Goal: Information Seeking & Learning: Find specific fact

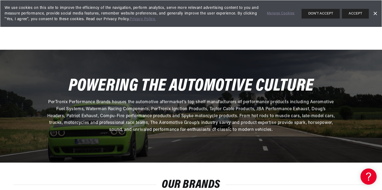
scroll to position [0, 163]
click at [374, 12] on link "Dismiss Banner" at bounding box center [375, 14] width 8 height 8
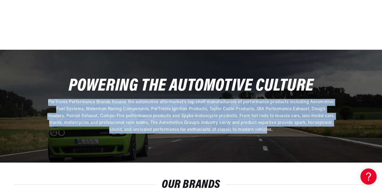
drag, startPoint x: 50, startPoint y: 104, endPoint x: 267, endPoint y: 129, distance: 218.1
click at [267, 130] on span "PerTronix Performance Brands houses the automotive aftermarket’s top shelf manu…" at bounding box center [191, 116] width 288 height 32
drag, startPoint x: 283, startPoint y: 130, endPoint x: 47, endPoint y: 96, distance: 238.7
click at [47, 96] on div "POWERING THE AUTOMOTIVE CULTURE PerTronix Performance Brands houses the automot…" at bounding box center [191, 106] width 382 height 113
copy span "PerTronix Performance Brands houses the automotive aftermarket’s top shelf manu…"
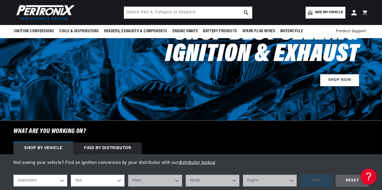
scroll to position [0, 0]
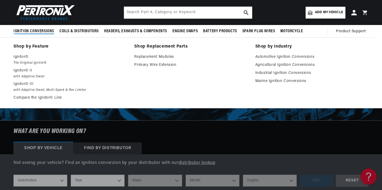
click at [46, 30] on span "Ignition Conversions" at bounding box center [33, 32] width 41 height 6
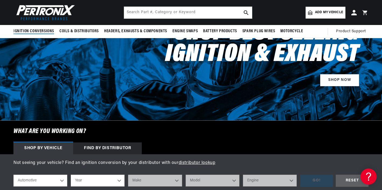
click at [44, 31] on span "Ignition Conversions" at bounding box center [33, 32] width 41 height 6
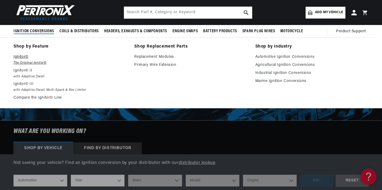
click at [23, 58] on p "Ignitor©" at bounding box center [69, 57] width 113 height 6
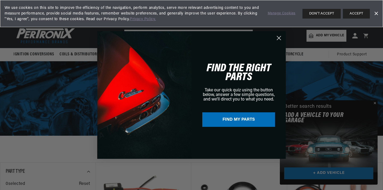
click at [278, 40] on circle "Close dialog" at bounding box center [278, 38] width 9 height 9
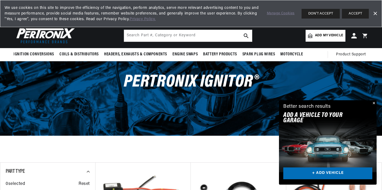
click at [373, 102] on button "Close" at bounding box center [373, 103] width 6 height 6
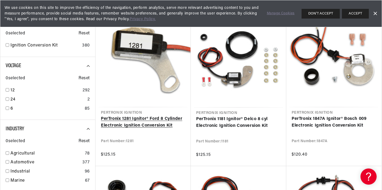
click at [181, 116] on link "PerTronix 1281 Ignitor® Ford 8 Cylinder Electronic Ignition Conversion Kit" at bounding box center [143, 123] width 84 height 14
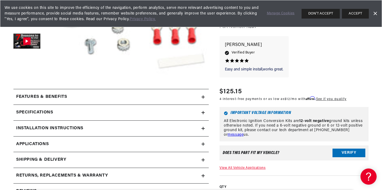
scroll to position [183, 0]
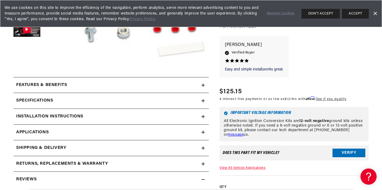
click at [186, 89] on summary "Features & Benefits" at bounding box center [110, 85] width 195 height 16
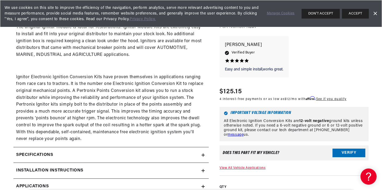
scroll to position [0, 0]
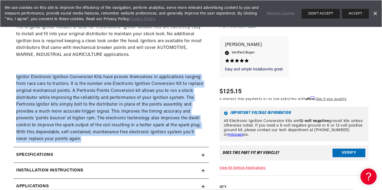
drag, startPoint x: 84, startPoint y: 141, endPoint x: 9, endPoint y: 78, distance: 98.1
copy p "Ignitor Electronic Ignition Conversion Kits have proven themselves in applicati…"
click at [330, 15] on button "DON'T ACCEPT" at bounding box center [321, 14] width 38 height 10
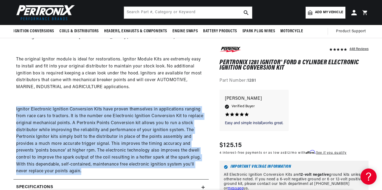
scroll to position [0, 0]
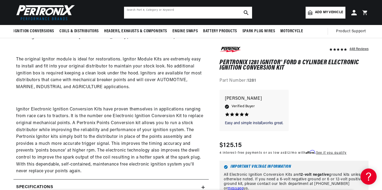
click at [211, 11] on input "text" at bounding box center [188, 13] width 128 height 12
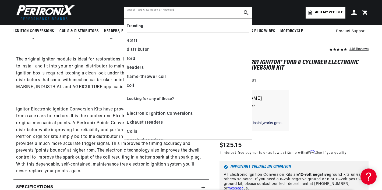
paste input "30728"
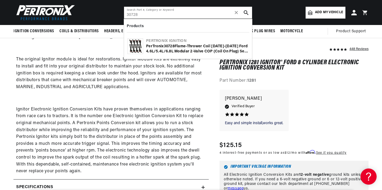
type input "30728"
click at [199, 41] on div "Pertronix Ignition" at bounding box center [197, 40] width 102 height 5
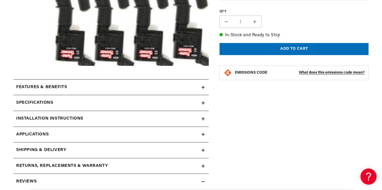
scroll to position [183, 0]
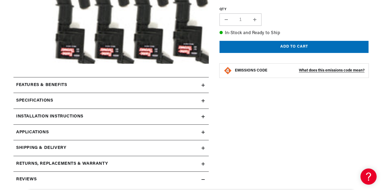
click at [135, 89] on div "Features & Benefits" at bounding box center [107, 85] width 188 height 7
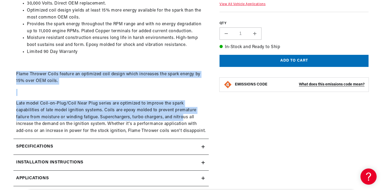
scroll to position [0, 163]
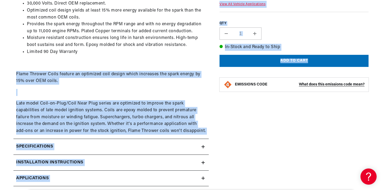
drag, startPoint x: 17, startPoint y: 75, endPoint x: 208, endPoint y: 132, distance: 199.6
click at [209, 132] on div "PerTronix 30728 Flame-Thrower Coil [DATE]-[DATE] Ford 4.6L/5.4L/6.8L Modular 2-…" at bounding box center [190, 64] width 355 height 527
copy div "Flame Thrower Coils feature an optimized coil design which increases the spark …"
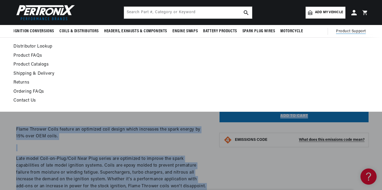
scroll to position [215, 0]
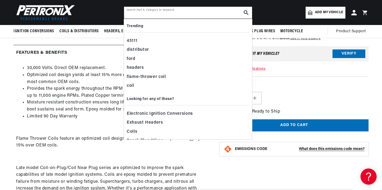
click at [234, 15] on input "text" at bounding box center [188, 13] width 128 height 12
paste input "D500700"
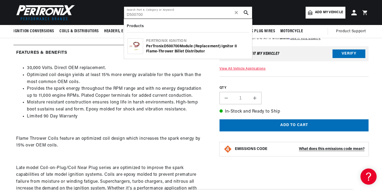
type input "D500700"
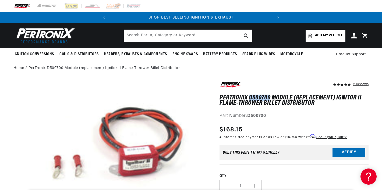
drag, startPoint x: 249, startPoint y: 96, endPoint x: 270, endPoint y: 96, distance: 21.0
click at [270, 96] on h1 "PerTronix D500700 Module (replacement) Ignitor II Flame-Thrower Billet Distribu…" at bounding box center [294, 100] width 149 height 11
copy h1 "D500700"
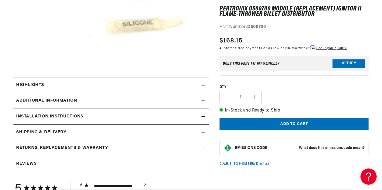
click at [200, 87] on div "Highlights" at bounding box center [107, 85] width 188 height 7
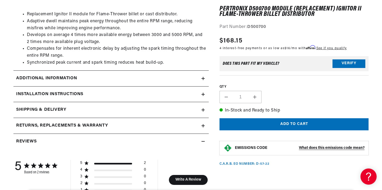
scroll to position [0, 163]
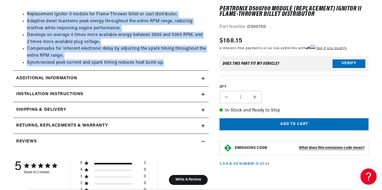
drag, startPoint x: 174, startPoint y: 62, endPoint x: 27, endPoint y: 14, distance: 155.4
click at [27, 14] on ul "Replacement Ignitor II module for Flame-Thrower billet or cast distributor. Ada…" at bounding box center [111, 38] width 190 height 55
copy ul "Replacement Ignitor II module for Flame-Thrower billet or cast distributor. Ada…"
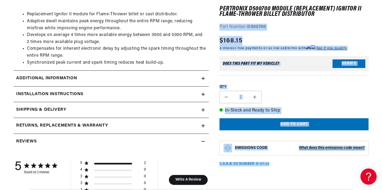
drag, startPoint x: 321, startPoint y: 15, endPoint x: 218, endPoint y: 9, distance: 103.2
click at [218, 9] on div "2 Reviews" at bounding box center [289, 116] width 160 height 608
click at [264, 21] on div "2 Reviews" at bounding box center [294, 11] width 149 height 39
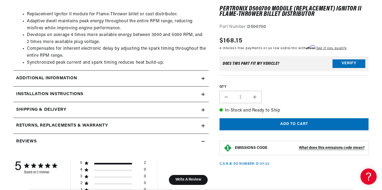
scroll to position [0, 163]
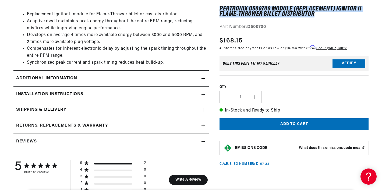
drag, startPoint x: 220, startPoint y: 8, endPoint x: 322, endPoint y: 15, distance: 101.9
click at [322, 15] on h1 "PerTronix D500700 Module (replacement) Ignitor II Flame-Thrower Billet Distribu…" at bounding box center [294, 11] width 149 height 11
copy h1 "PerTronix D500700 Module (replacement) Ignitor II Flame-Thrower Billet Distribu…"
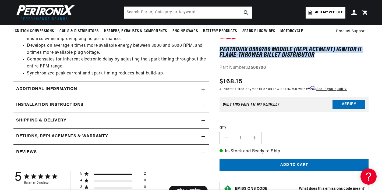
scroll to position [247, 0]
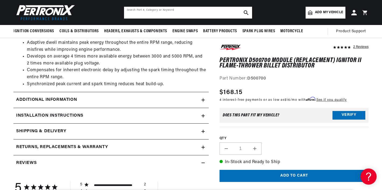
click at [232, 13] on input "text" at bounding box center [188, 13] width 128 height 12
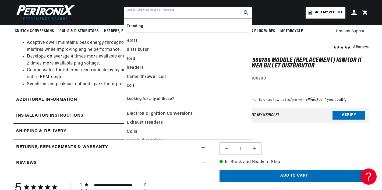
paste input "706101"
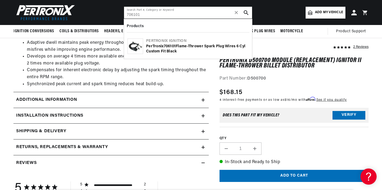
type input "706101"
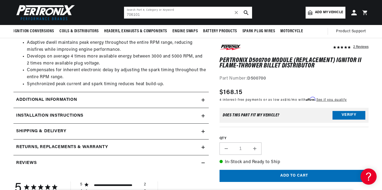
scroll to position [0, 0]
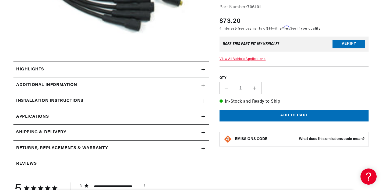
scroll to position [204, 0]
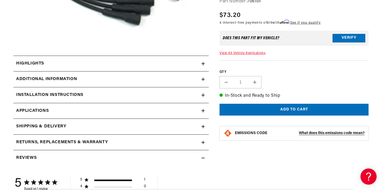
click at [192, 62] on div "Highlights" at bounding box center [107, 63] width 188 height 7
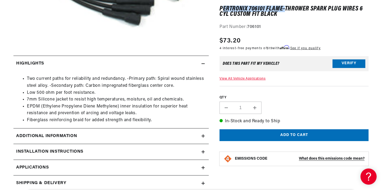
scroll to position [0, 163]
drag, startPoint x: 221, startPoint y: 8, endPoint x: 256, endPoint y: 3, distance: 35.4
click at [256, 3] on div "1 Review" at bounding box center [294, 11] width 149 height 39
click at [221, 8] on h1 "PerTronix 706101 Flame-Thrower Spark Plug Wires 6 cyl Custom Fit Black" at bounding box center [294, 11] width 149 height 11
drag, startPoint x: 221, startPoint y: 8, endPoint x: 357, endPoint y: 8, distance: 136.1
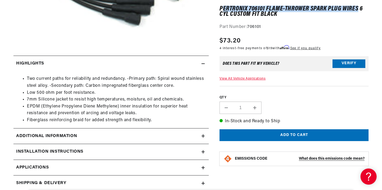
click at [358, 8] on h1 "PerTronix 706101 Flame-Thrower Spark Plug Wires 6 cyl Custom Fit Black" at bounding box center [294, 11] width 149 height 11
copy h1 "erTronix 706101 Flame-Thrower Spark Plug Wires"
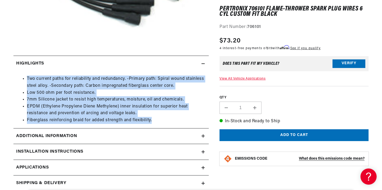
drag, startPoint x: 27, startPoint y: 79, endPoint x: 155, endPoint y: 119, distance: 134.5
click at [155, 119] on ul "Two current paths for reliability and redundancy. -Primary path: Spiral wound s…" at bounding box center [111, 100] width 190 height 48
copy ul "Two current paths for reliability and redundancy. -Primary path: Spiral wound s…"
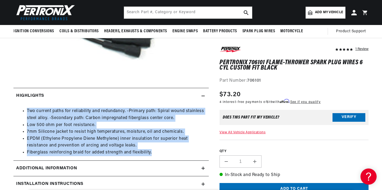
scroll to position [0, 0]
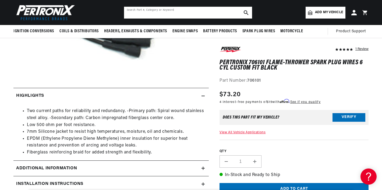
click at [202, 16] on input "text" at bounding box center [188, 13] width 128 height 12
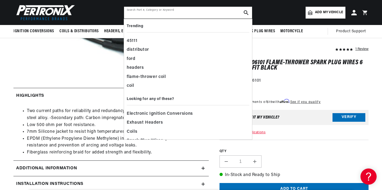
paste input "S3002B"
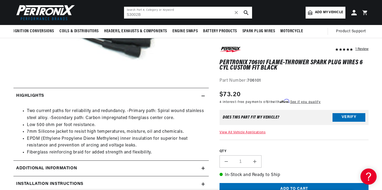
scroll to position [0, 163]
type input "S3002B"
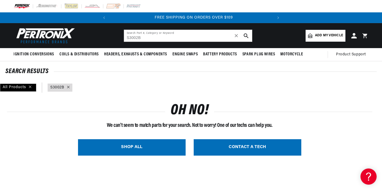
scroll to position [0, 163]
drag, startPoint x: 142, startPoint y: 38, endPoint x: 107, endPoint y: 35, distance: 34.3
click at [108, 36] on header "BETTER SEARCH RESULTS Add your vehicle's year, make, and model to find parts be…" at bounding box center [191, 35] width 382 height 25
paste input "-M"
drag, startPoint x: 149, startPoint y: 37, endPoint x: 111, endPoint y: 35, distance: 37.7
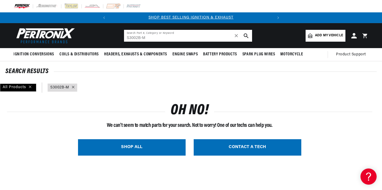
click at [112, 36] on header "BETTER SEARCH RESULTS Add your vehicle's year, make, and model to find parts be…" at bounding box center [191, 35] width 382 height 25
paste input "text"
type input "S"
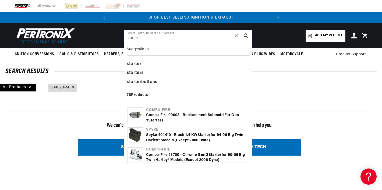
type input "starter"
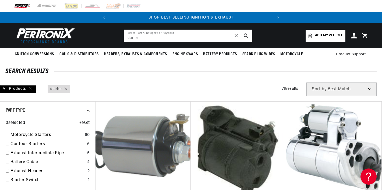
click at [44, 39] on img at bounding box center [44, 35] width 62 height 19
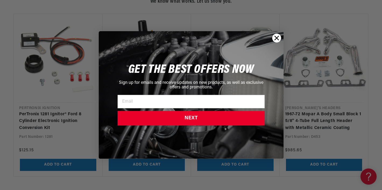
scroll to position [506, 0]
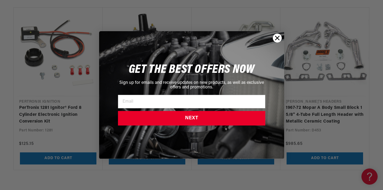
click at [277, 36] on circle "Close dialog" at bounding box center [276, 38] width 9 height 9
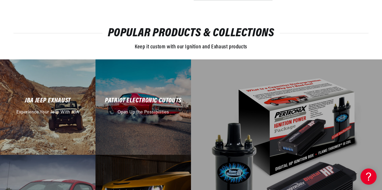
scroll to position [839, 0]
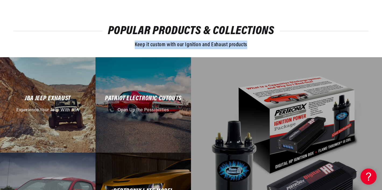
drag, startPoint x: 135, startPoint y: 46, endPoint x: 252, endPoint y: 47, distance: 117.8
click at [253, 47] on div "Keep it custom with our Ignition and Exhaust products" at bounding box center [190, 45] width 355 height 9
copy span "Keep it custom with our Ignition and Exhaust products"
